Goal: Find specific page/section: Find specific page/section

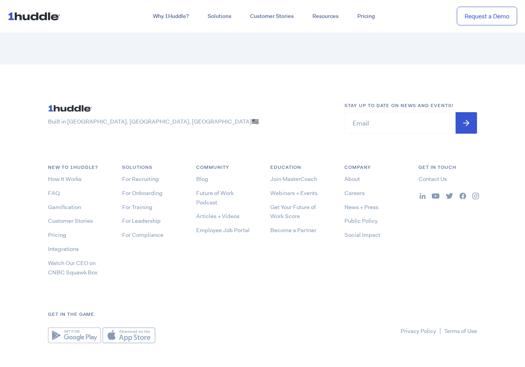
scroll to position [2390, 0]
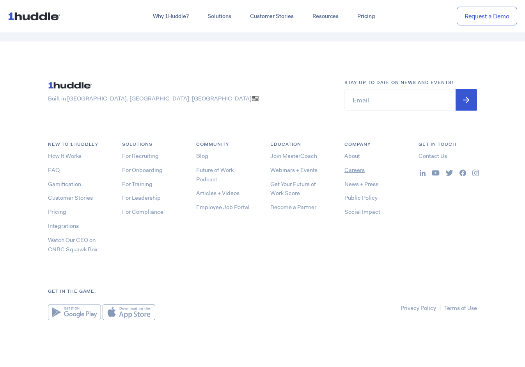
click at [354, 172] on link "Careers" at bounding box center [355, 170] width 20 height 8
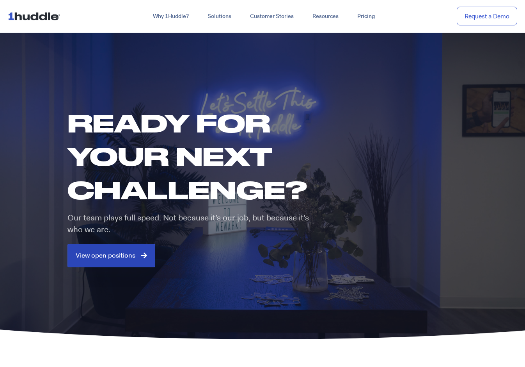
click at [130, 256] on span "View open positions" at bounding box center [106, 255] width 60 height 7
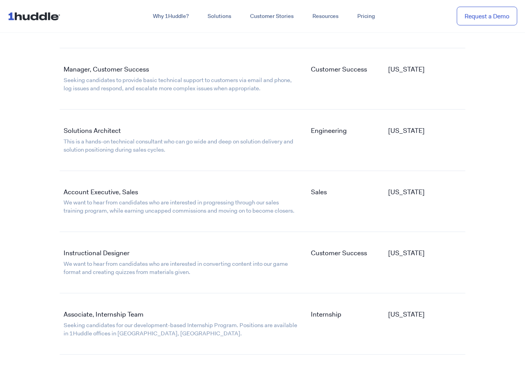
scroll to position [1441, 0]
